Goal: Navigation & Orientation: Find specific page/section

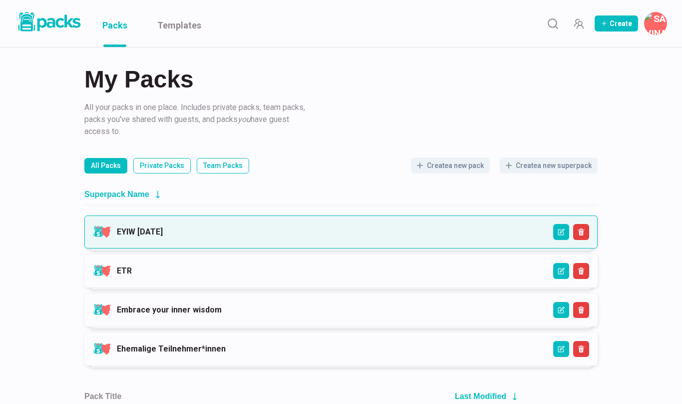
click at [163, 229] on link "EYIW [DATE]" at bounding box center [140, 231] width 46 height 9
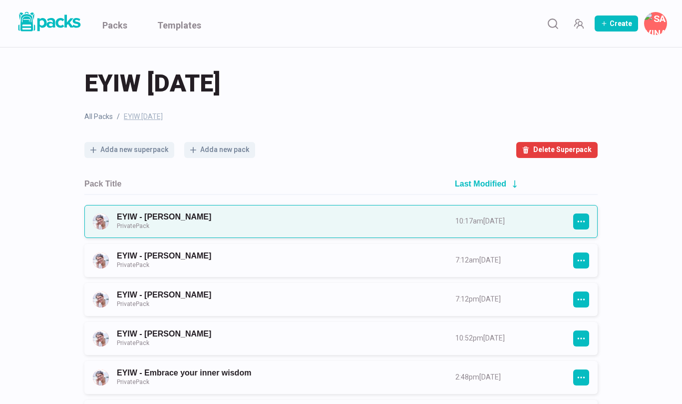
click at [207, 224] on link "EYIW - [PERSON_NAME] Private Pack" at bounding box center [277, 221] width 321 height 18
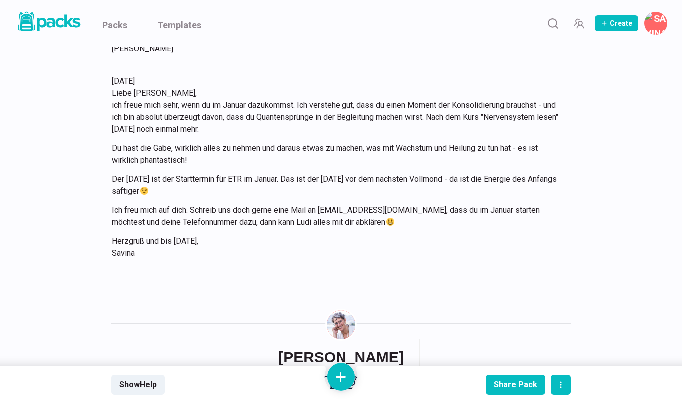
scroll to position [432, 0]
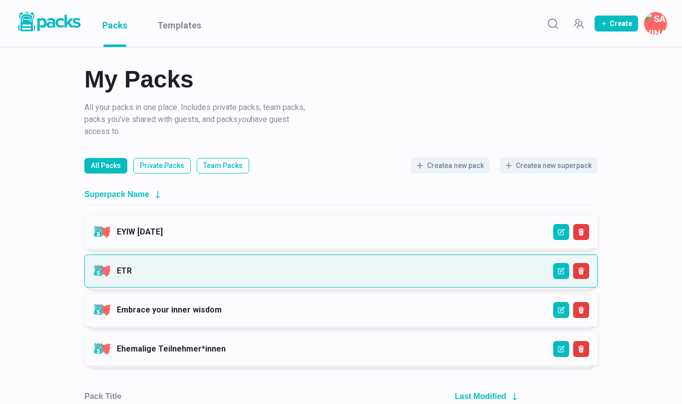
click at [128, 268] on link "ETR" at bounding box center [124, 270] width 15 height 9
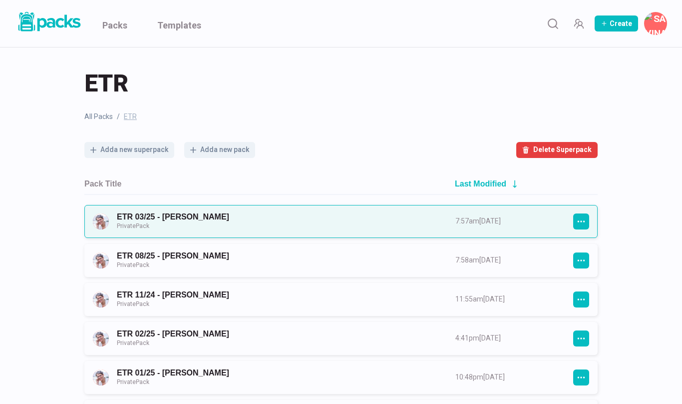
click at [186, 223] on link "ETR 03/25 - [PERSON_NAME] Private Pack" at bounding box center [277, 221] width 321 height 18
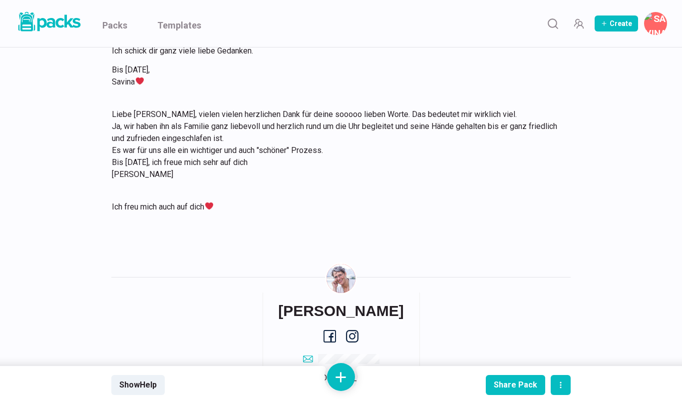
scroll to position [833, 0]
